Goal: Information Seeking & Learning: Learn about a topic

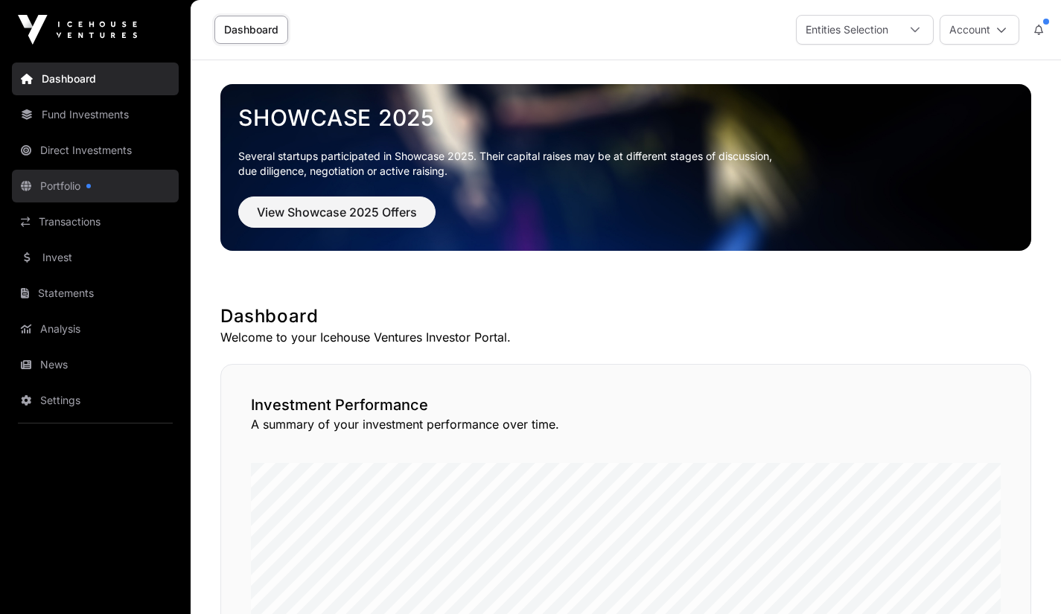
click at [74, 185] on link "Portfolio" at bounding box center [95, 186] width 167 height 33
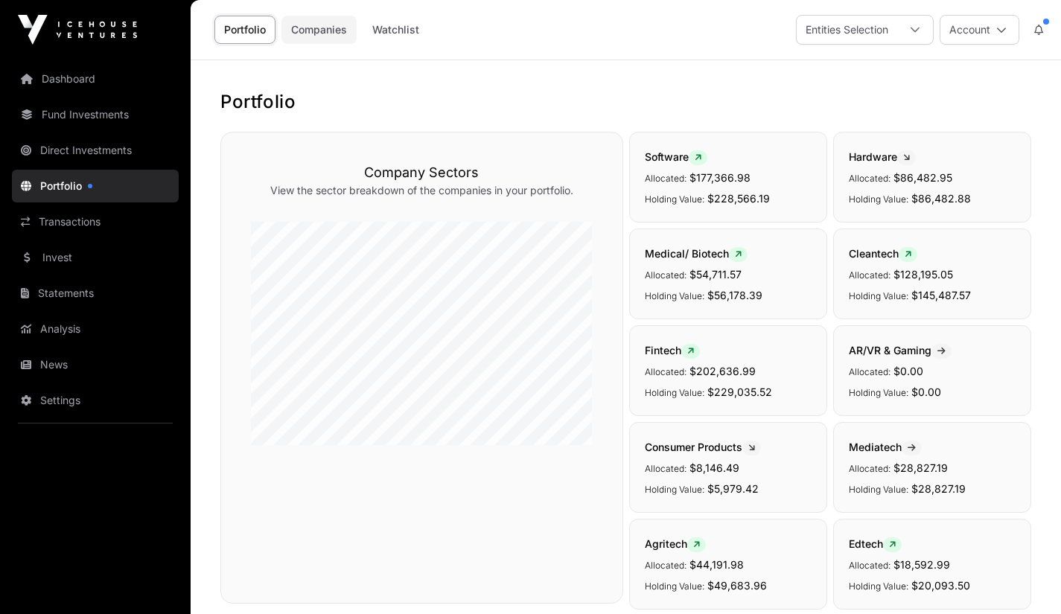
click at [324, 34] on link "Companies" at bounding box center [318, 30] width 75 height 28
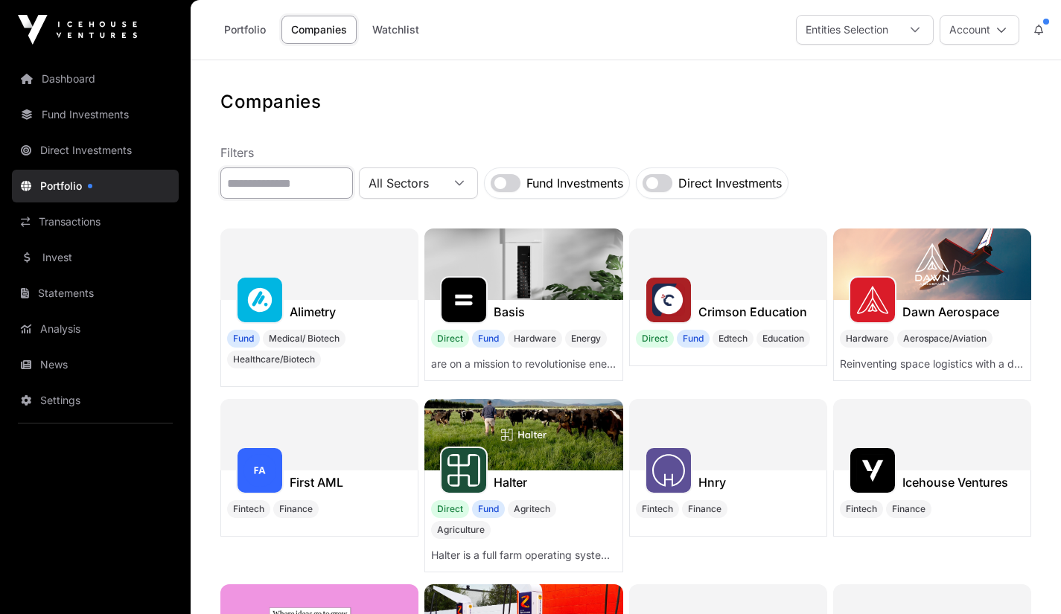
click at [281, 178] on input "text" at bounding box center [286, 183] width 133 height 31
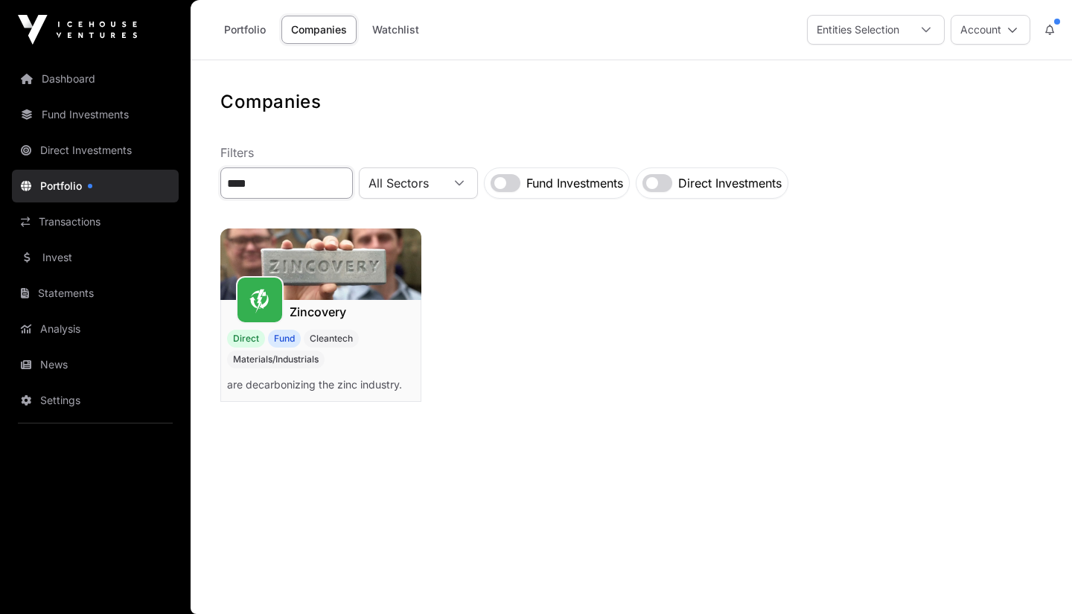
type input "****"
click at [270, 283] on div at bounding box center [260, 300] width 48 height 48
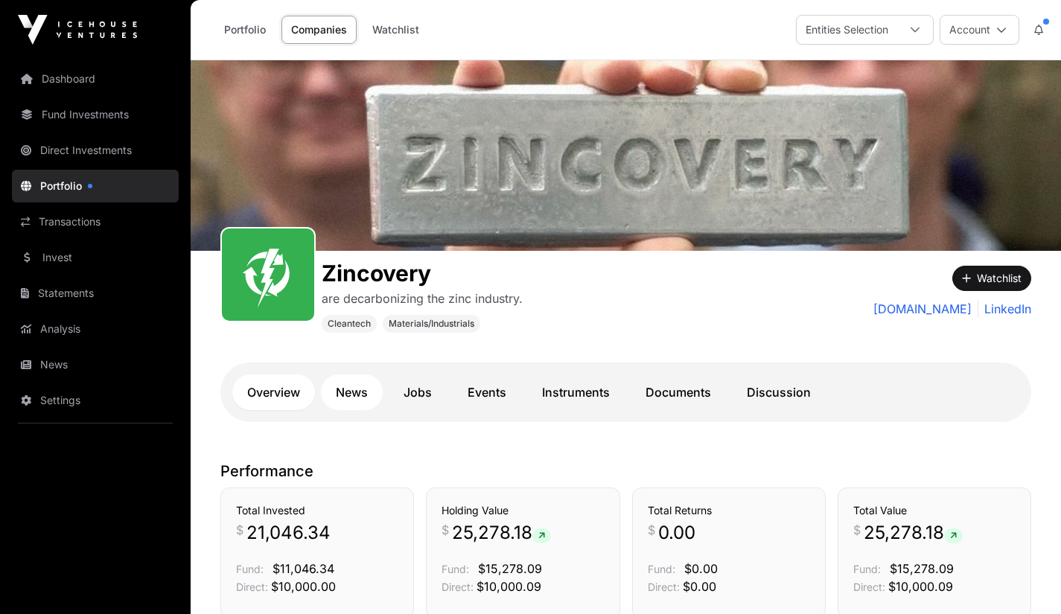
click at [351, 388] on link "News" at bounding box center [352, 393] width 62 height 36
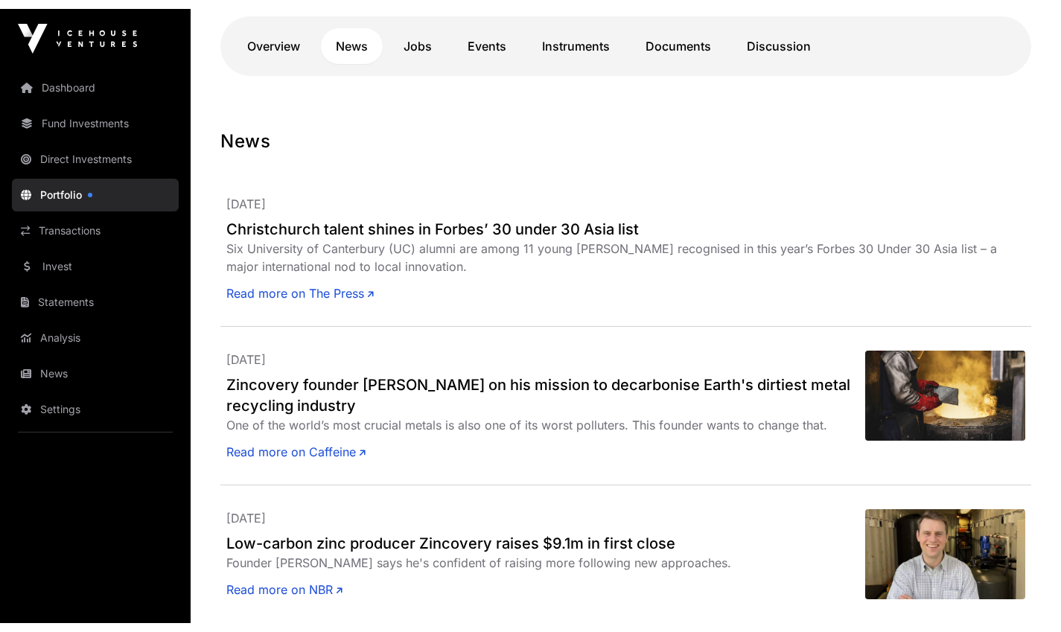
scroll to position [357, 0]
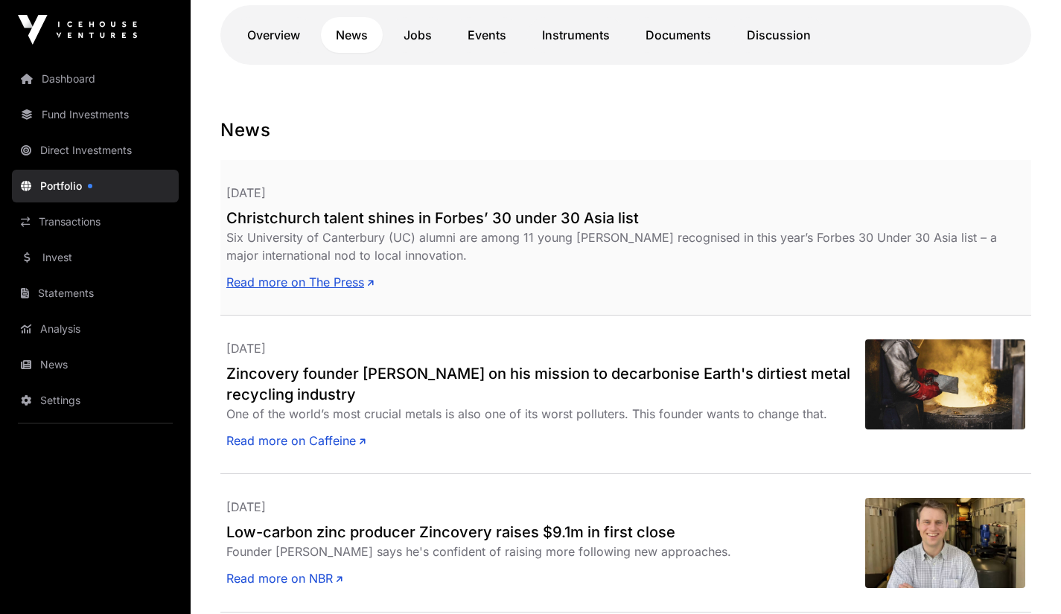
click at [296, 289] on link "Read more on The Press" at bounding box center [299, 282] width 147 height 18
click at [320, 286] on link "Read more on The Press" at bounding box center [299, 282] width 147 height 18
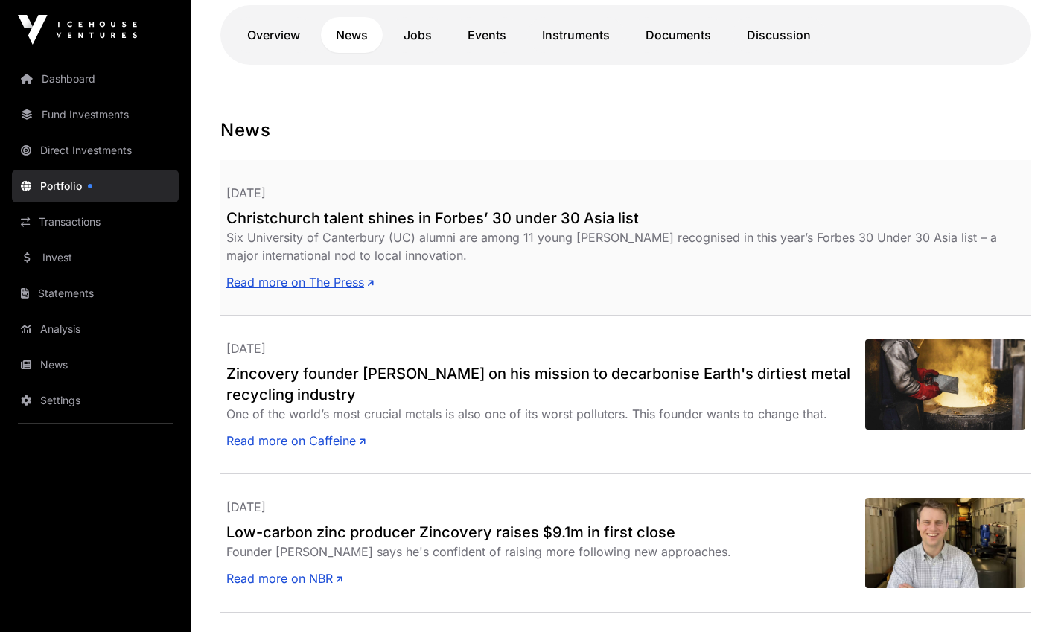
click at [763, 43] on link "Discussion" at bounding box center [779, 35] width 94 height 36
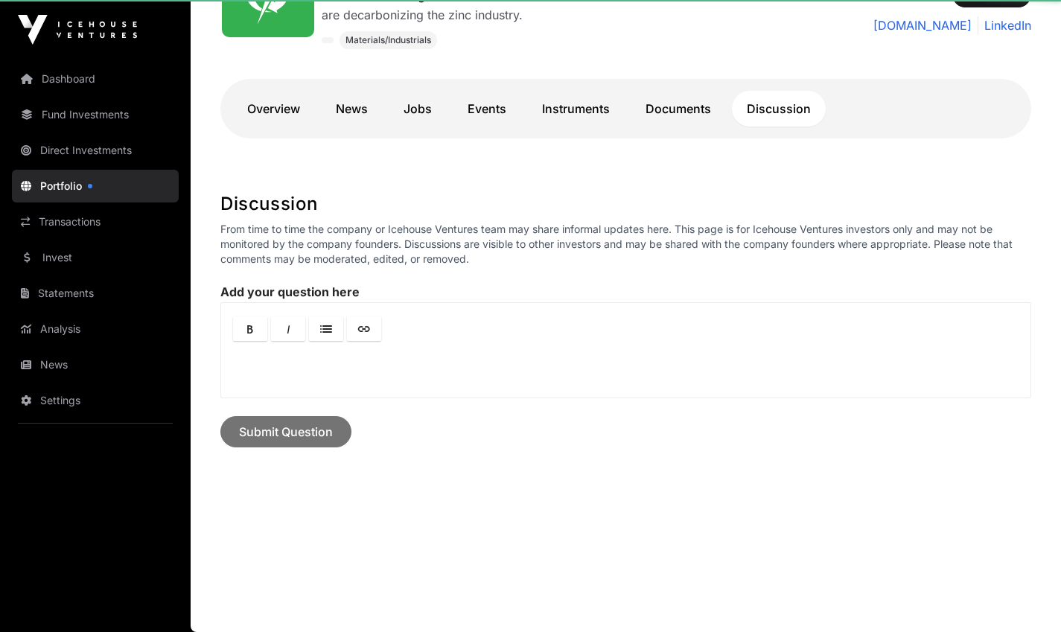
scroll to position [283, 0]
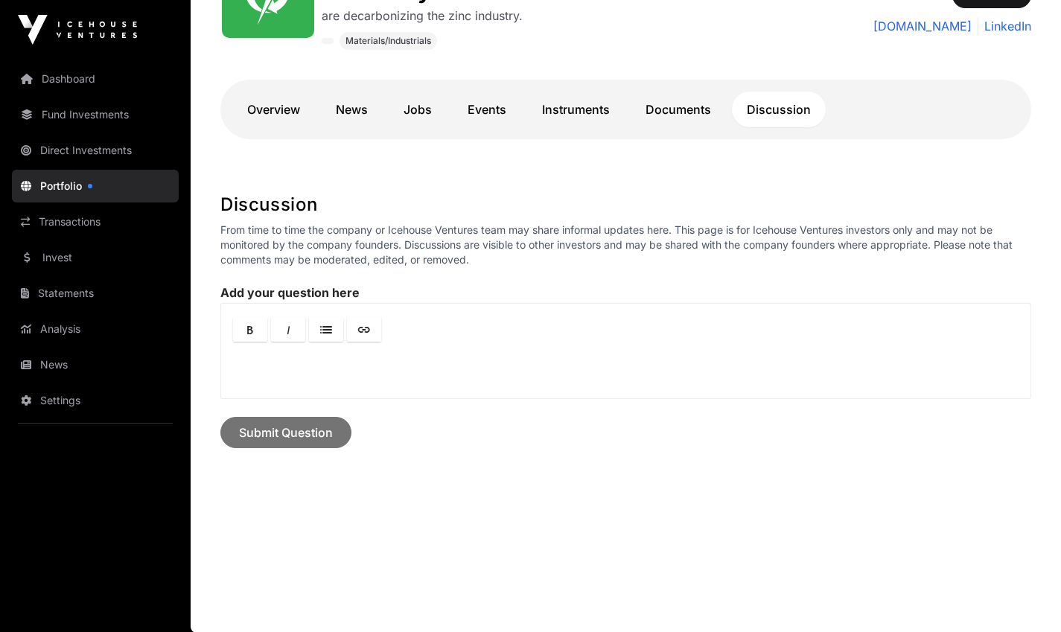
click at [64, 185] on link "Portfolio" at bounding box center [95, 186] width 167 height 33
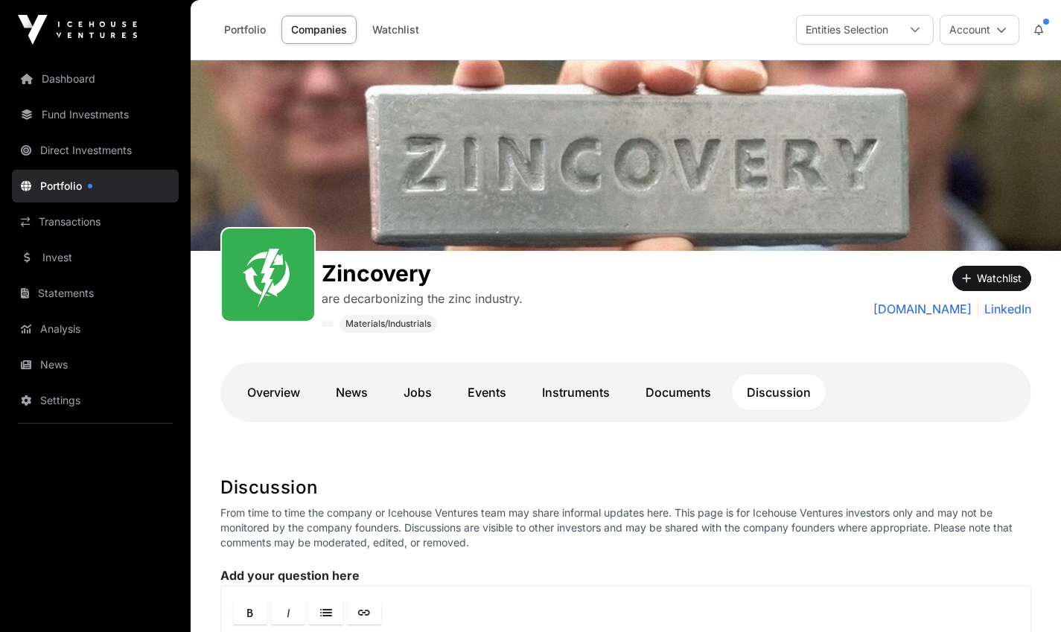
scroll to position [283, 0]
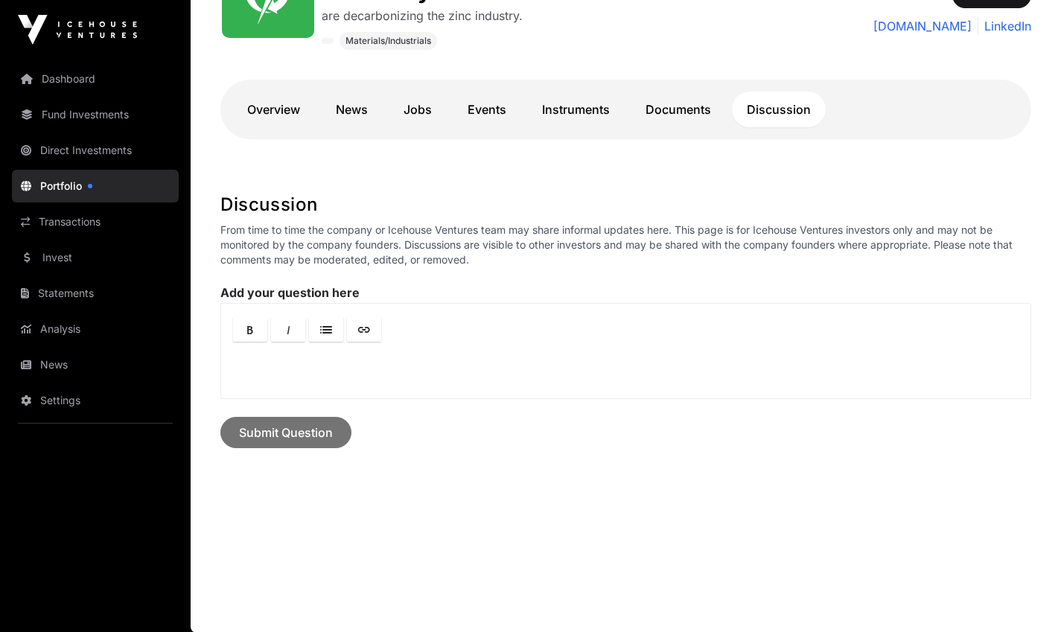
click at [672, 108] on link "Documents" at bounding box center [678, 110] width 95 height 36
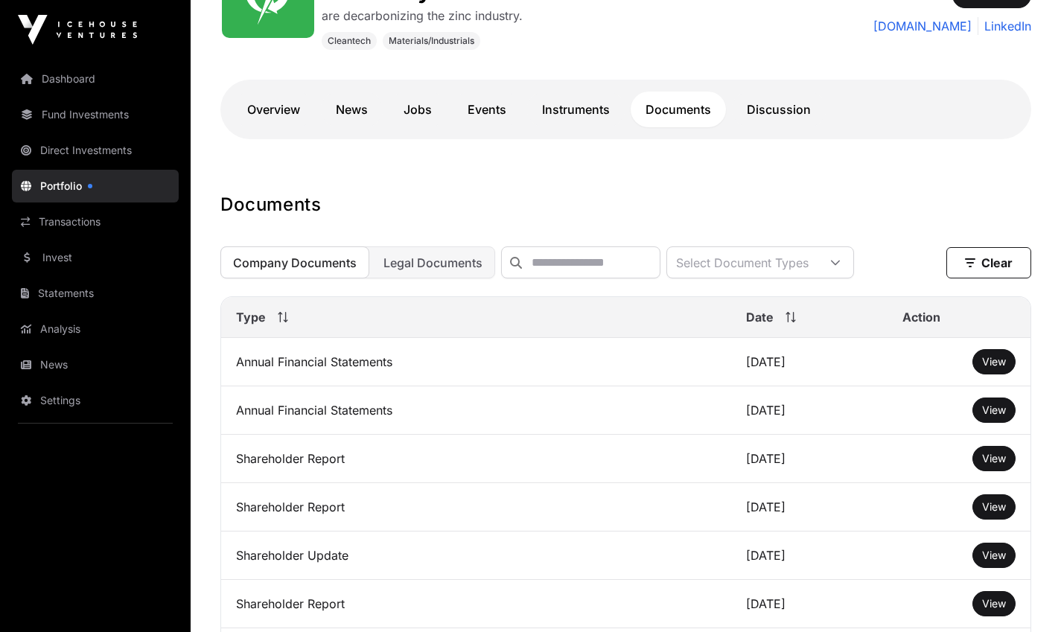
click at [997, 368] on span "View" at bounding box center [994, 361] width 24 height 13
click at [990, 465] on span "View" at bounding box center [994, 458] width 24 height 13
